Goal: Task Accomplishment & Management: Manage account settings

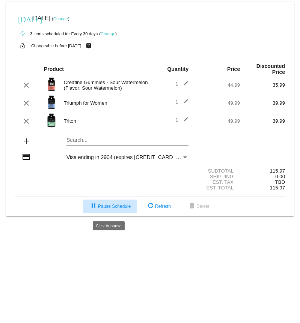
click at [113, 209] on span "pause Pause Schedule" at bounding box center [110, 206] width 42 height 5
click at [116, 206] on button "play_arrow Resume Schedule" at bounding box center [110, 207] width 58 height 14
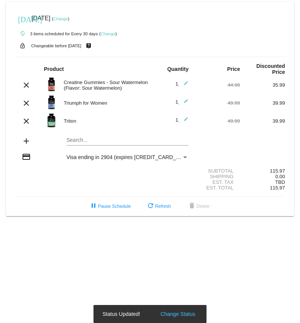
click at [75, 22] on div "[DATE] [DATE] ( Change )" at bounding box center [150, 18] width 270 height 15
click at [75, 21] on div "[DATE] [DATE] ( Change )" at bounding box center [150, 18] width 270 height 15
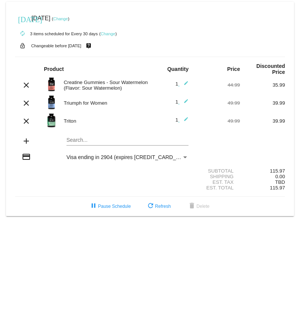
click at [68, 20] on link "Change" at bounding box center [60, 19] width 15 height 5
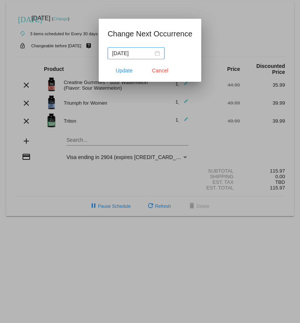
click at [129, 54] on input "[DATE]" at bounding box center [132, 53] width 41 height 8
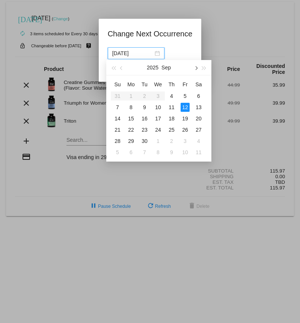
click at [193, 70] on button "button" at bounding box center [196, 67] width 8 height 15
click at [157, 92] on div "1" at bounding box center [158, 96] width 9 height 9
type input "[DATE]"
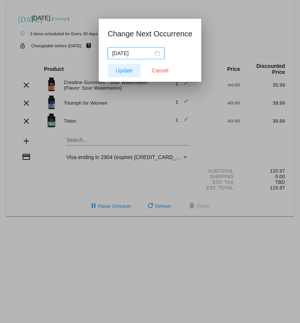
click at [124, 72] on span "Update" at bounding box center [124, 71] width 17 height 6
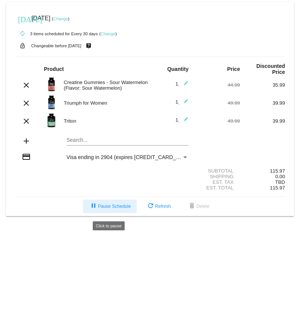
click at [94, 205] on button "pause Pause Schedule" at bounding box center [110, 207] width 54 height 14
